Goal: Task Accomplishment & Management: Use online tool/utility

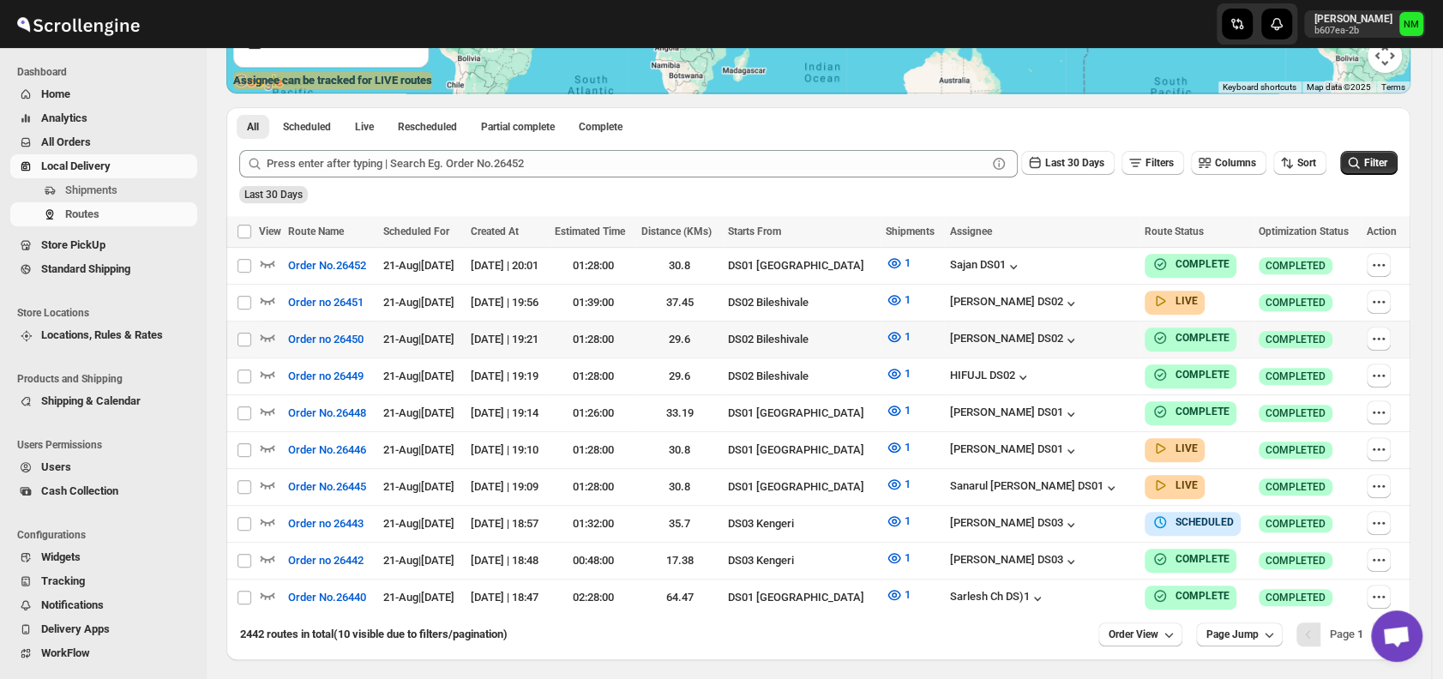
scroll to position [347, 0]
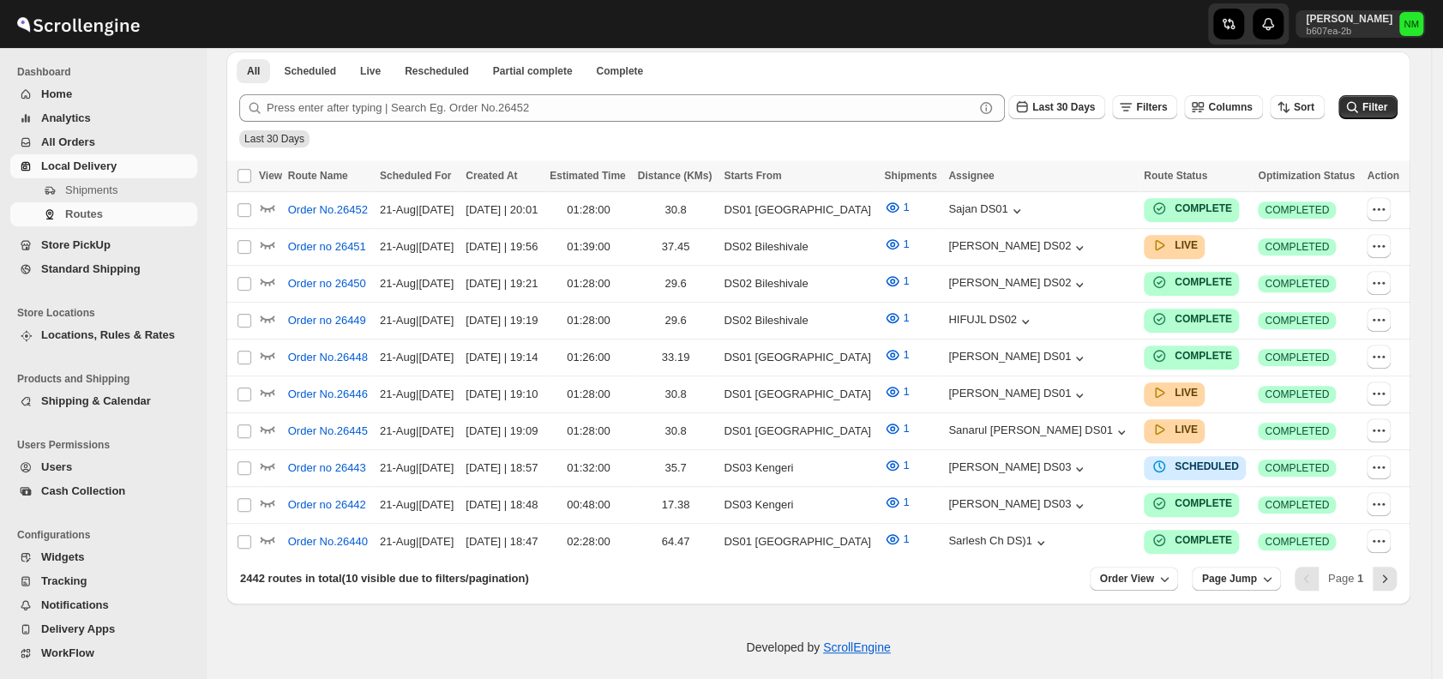
scroll to position [347, 0]
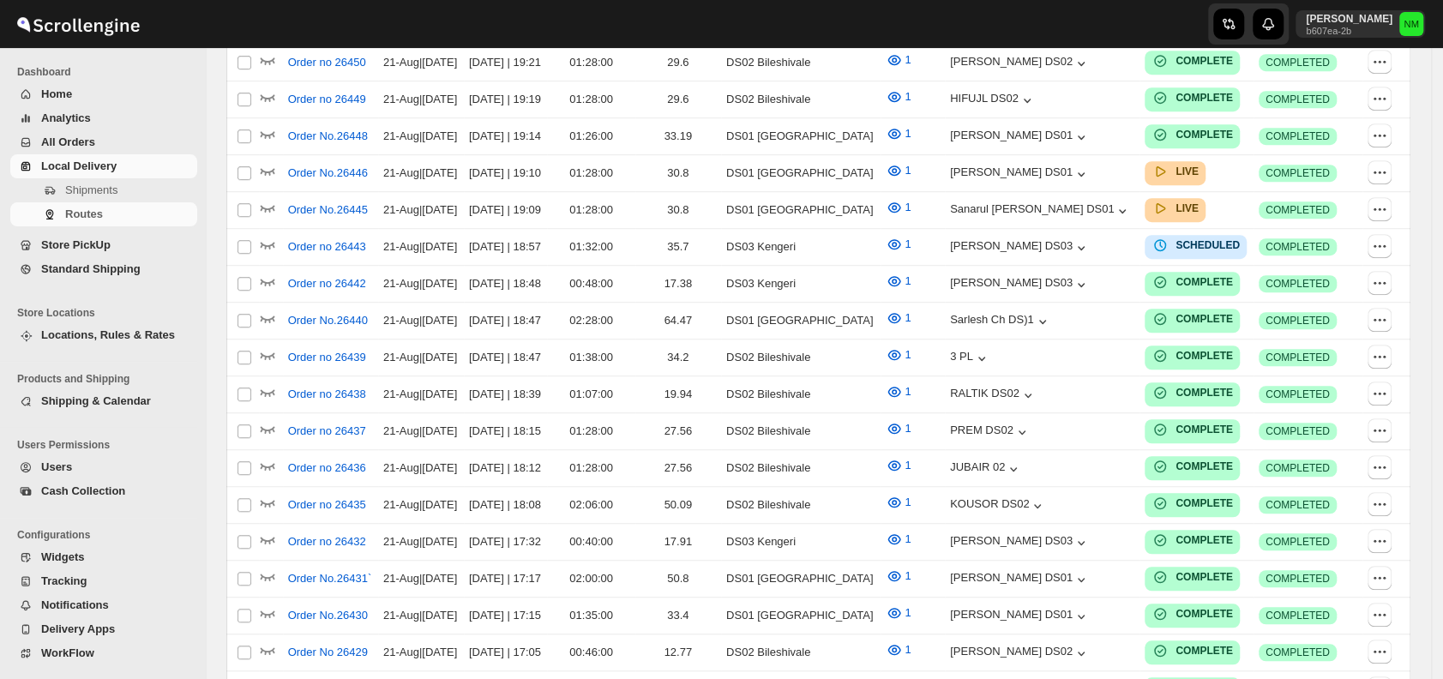
scroll to position [347, 0]
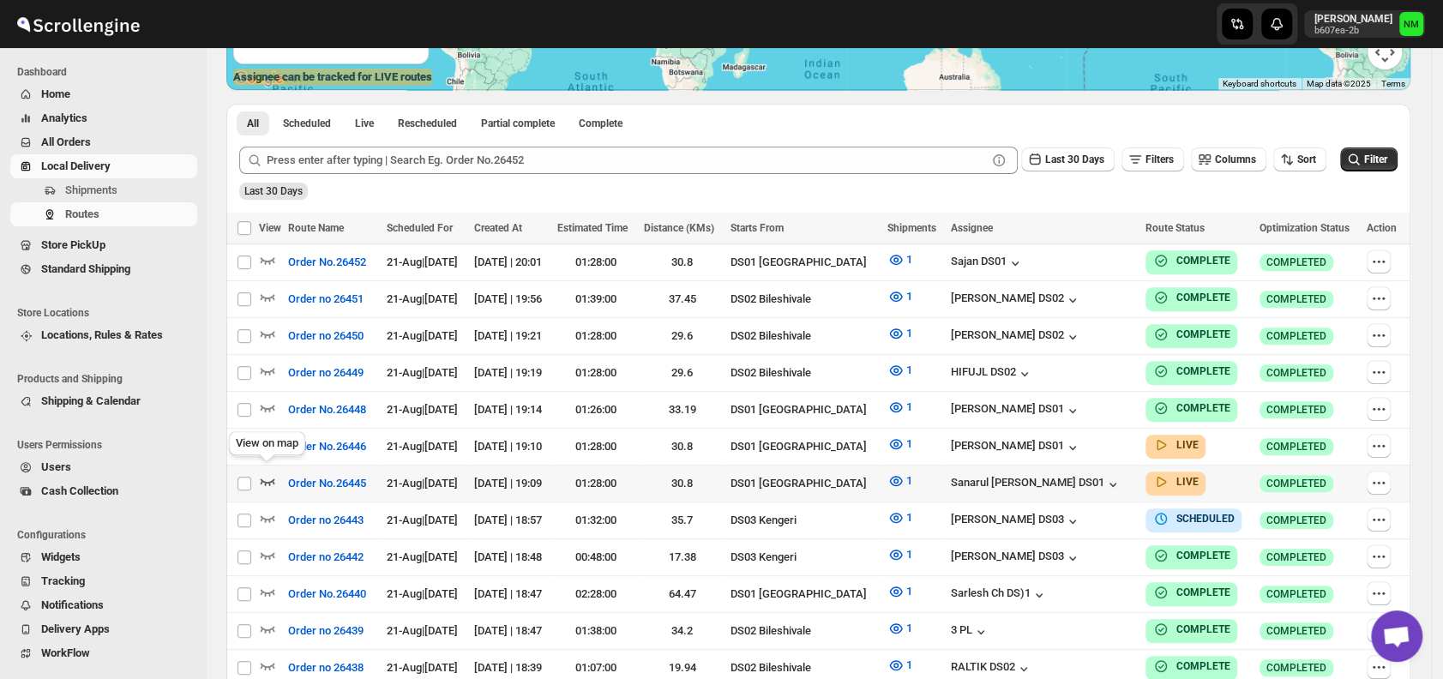
click at [268, 473] on icon "button" at bounding box center [267, 481] width 17 height 17
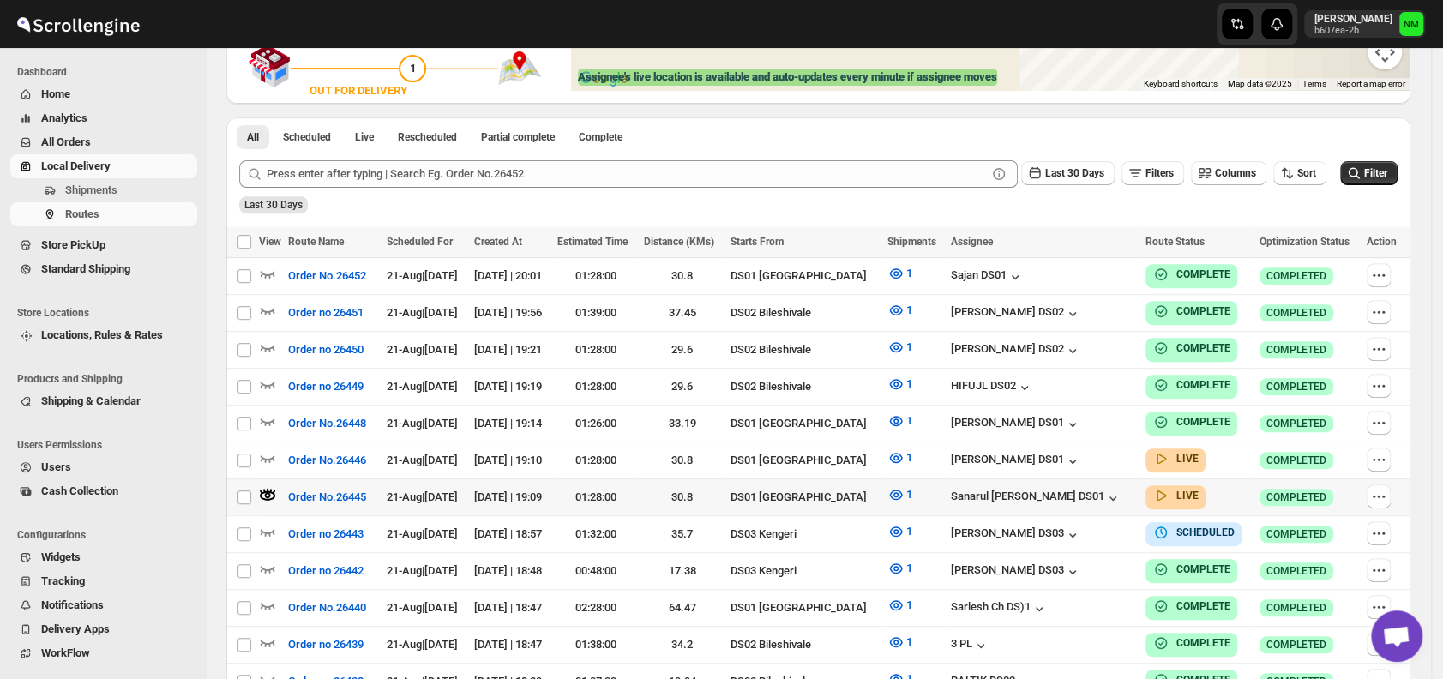
scroll to position [0, 0]
